Goal: Transaction & Acquisition: Book appointment/travel/reservation

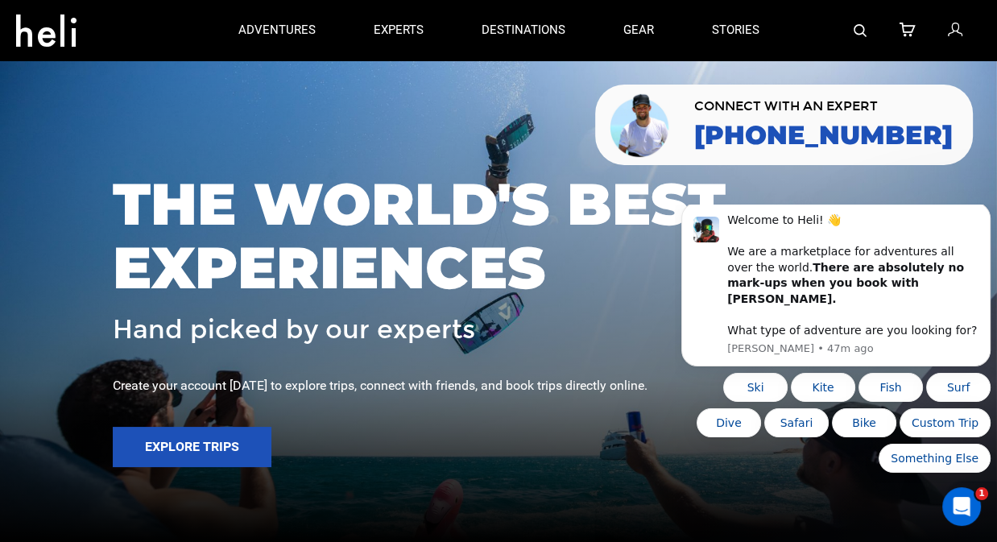
click at [867, 31] on img at bounding box center [860, 30] width 13 height 13
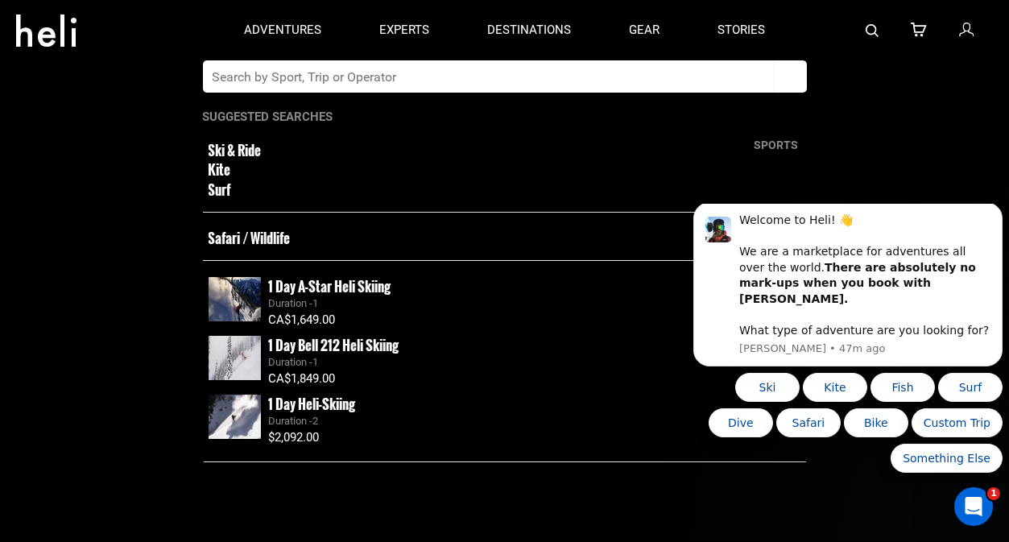
click at [634, 83] on input "text" at bounding box center [488, 76] width 571 height 32
type input "lamangata"
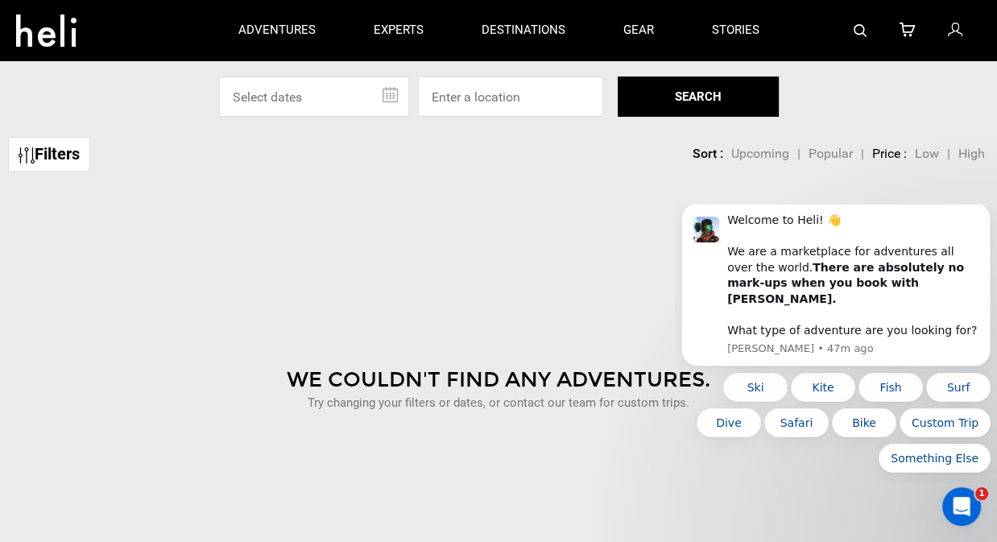
click at [391, 97] on input "text" at bounding box center [314, 97] width 190 height 40
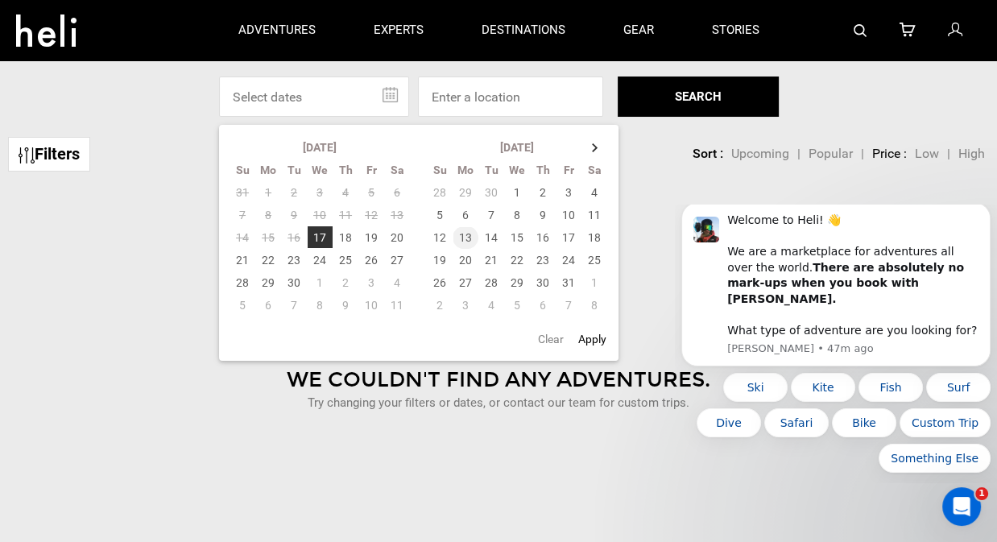
click at [464, 240] on td "13" at bounding box center [466, 237] width 26 height 23
click at [464, 259] on td "20" at bounding box center [466, 260] width 26 height 23
click at [676, 104] on button "SEARCH" at bounding box center [698, 97] width 161 height 40
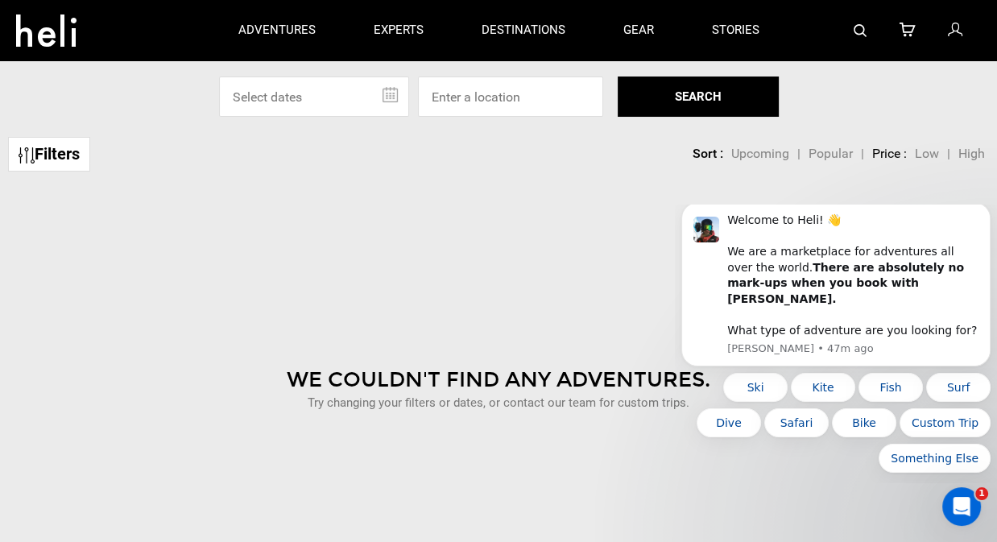
click at [358, 99] on input "text" at bounding box center [314, 97] width 190 height 40
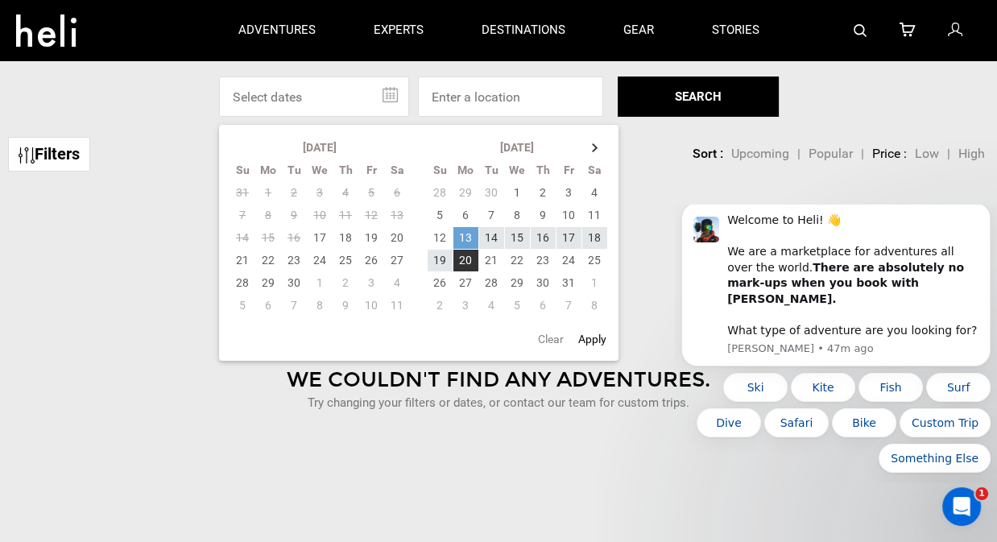
click at [464, 240] on td "13" at bounding box center [466, 237] width 26 height 23
click at [469, 259] on td "20" at bounding box center [466, 260] width 26 height 23
click at [263, 94] on input "text" at bounding box center [314, 97] width 190 height 40
click at [475, 106] on input at bounding box center [510, 97] width 185 height 40
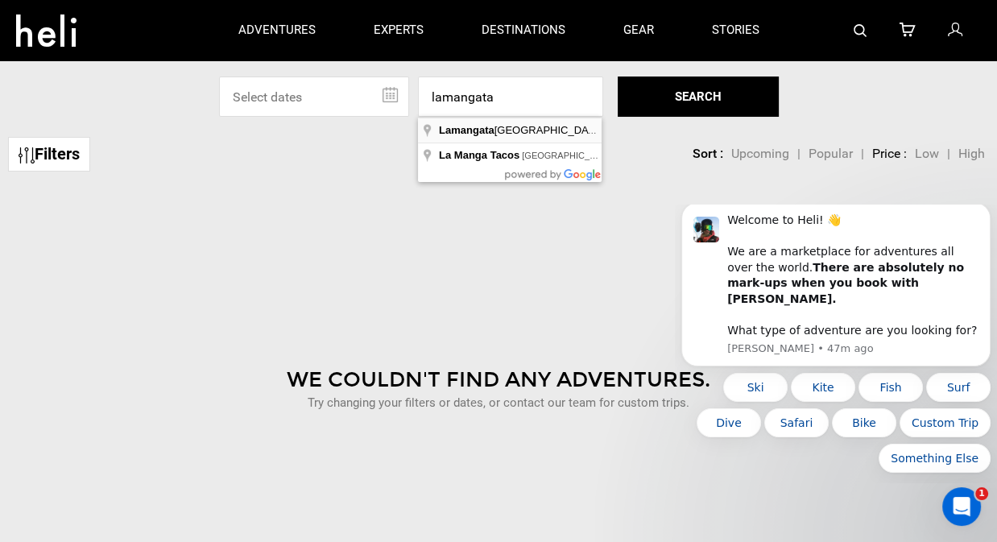
type input "Lamangata [GEOGRAPHIC_DATA], 100 Metros al Norte de la [DEMOGRAPHIC_DATA], [GEO…"
click at [350, 99] on input "text" at bounding box center [314, 97] width 190 height 40
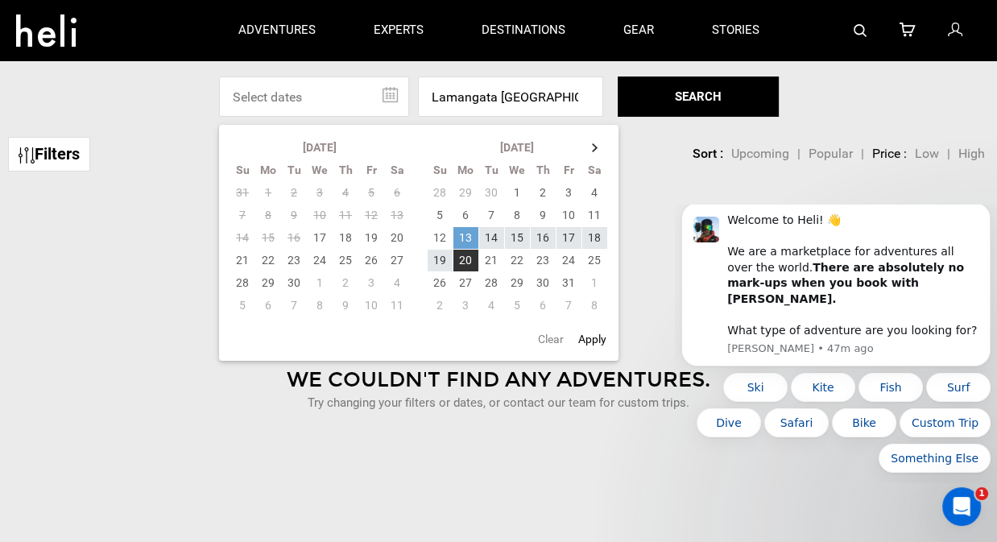
click at [470, 234] on td "13" at bounding box center [466, 237] width 26 height 23
click at [467, 258] on td "20" at bounding box center [466, 260] width 26 height 23
click at [459, 238] on td "13" at bounding box center [466, 237] width 26 height 23
click at [464, 257] on td "20" at bounding box center [466, 260] width 26 height 23
click at [719, 93] on button "SEARCH" at bounding box center [698, 97] width 161 height 40
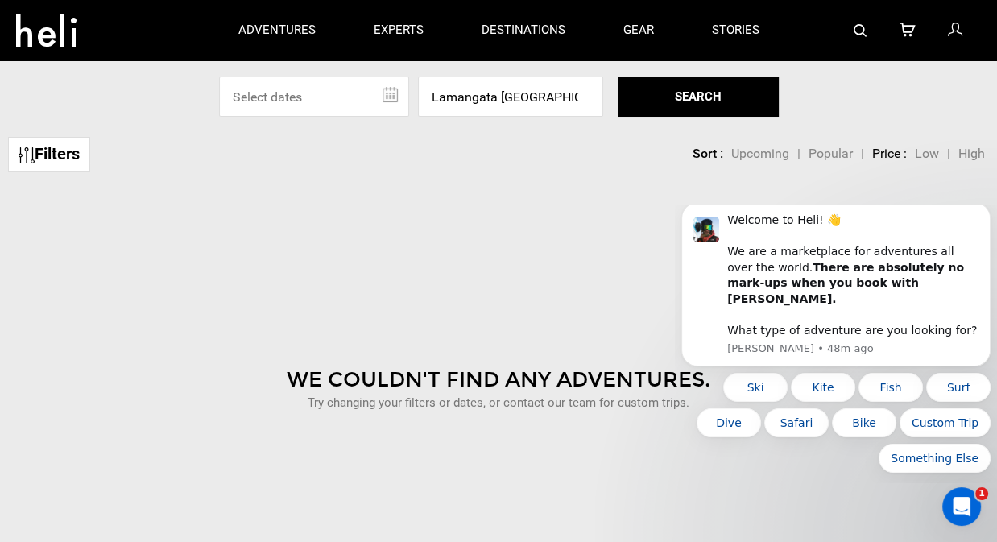
click at [391, 100] on input "text" at bounding box center [314, 97] width 190 height 40
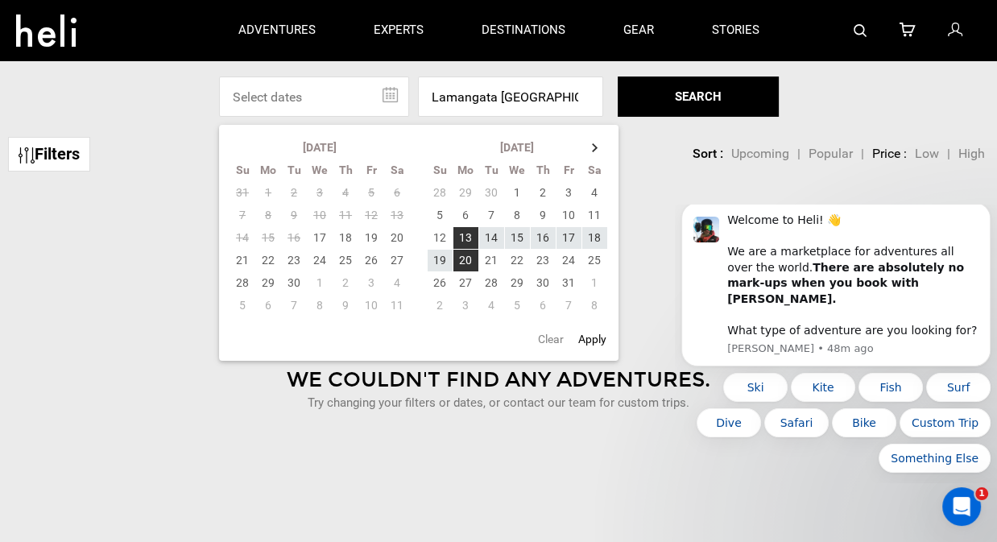
click at [97, 281] on div "We Couldn't Find Any Adventures. Try changing your filters or dates, or contact…" at bounding box center [498, 369] width 973 height 362
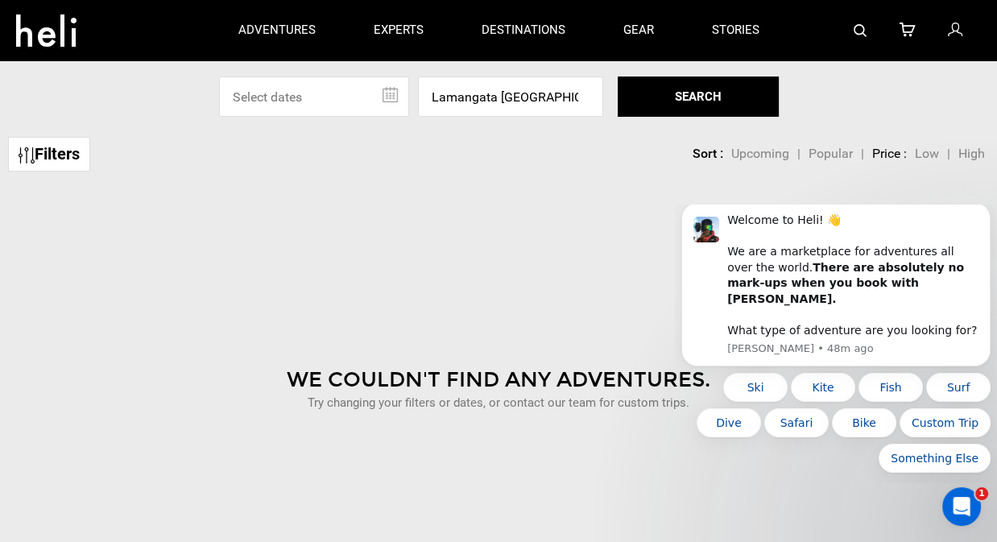
click at [953, 28] on icon at bounding box center [954, 30] width 14 height 21
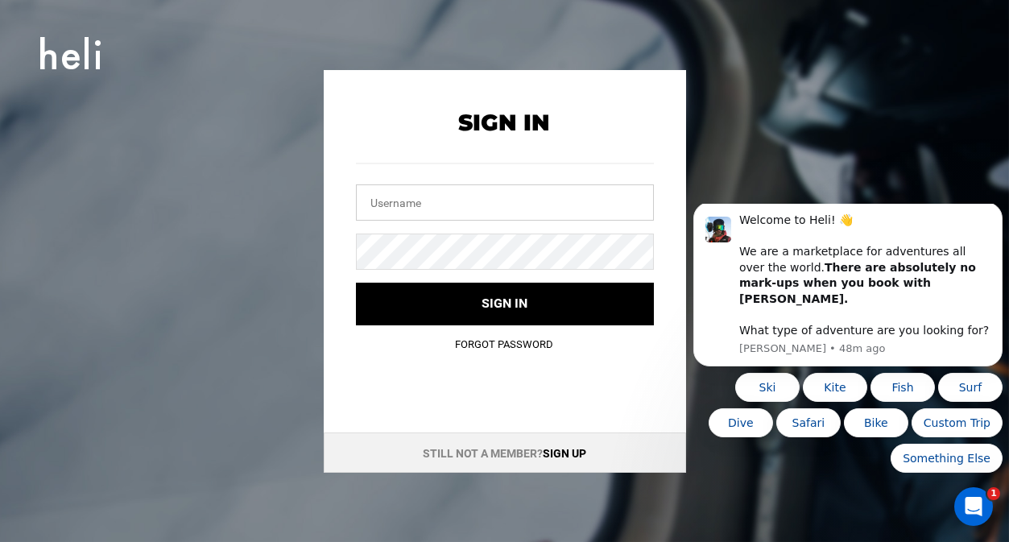
click at [500, 202] on input "text" at bounding box center [505, 202] width 298 height 36
click at [262, 159] on div "Sign In Sign in Forgot Password Still not a member? Sign up" at bounding box center [505, 271] width 725 height 403
